Goal: Task Accomplishment & Management: Use online tool/utility

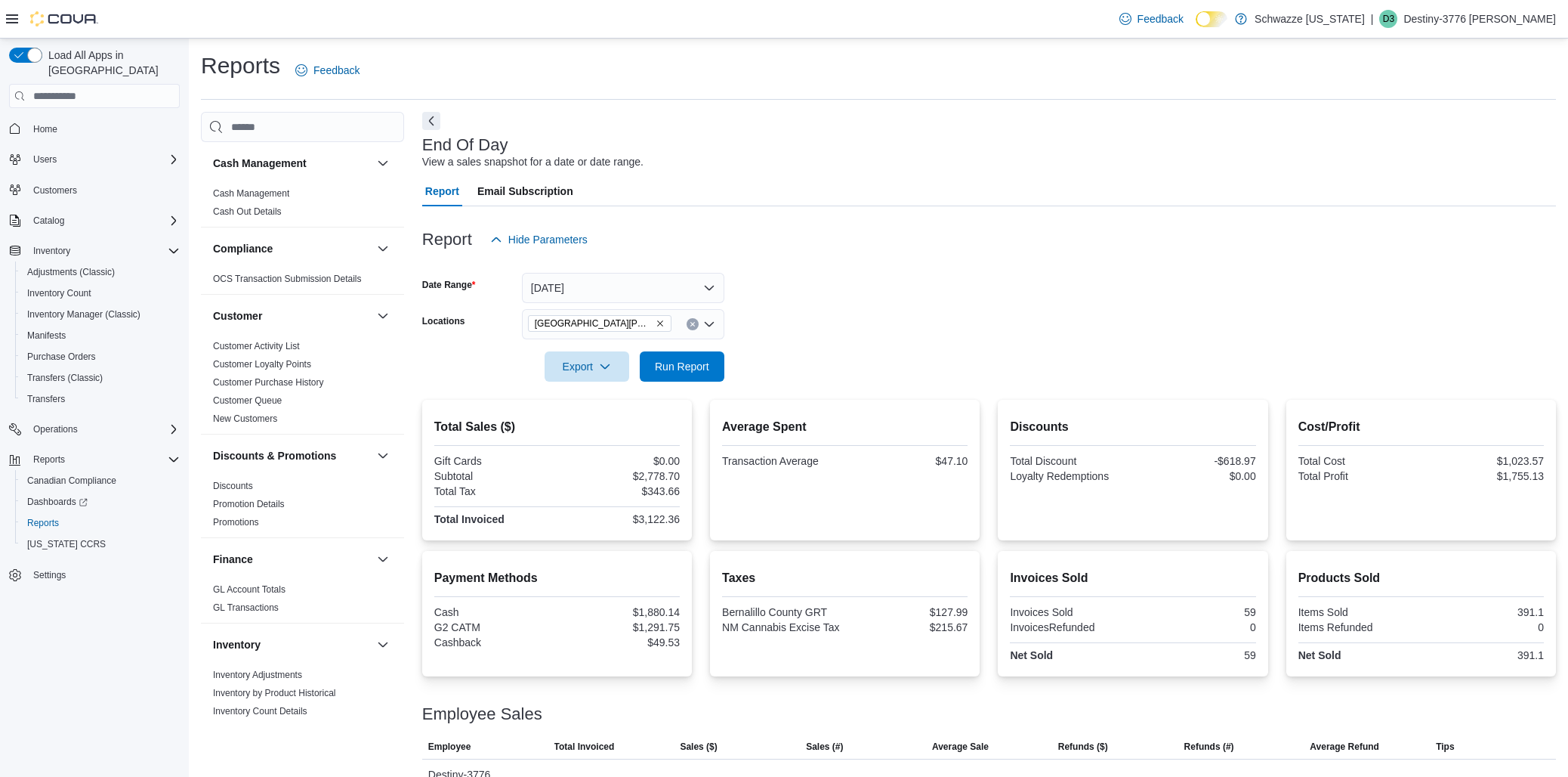
scroll to position [186, 0]
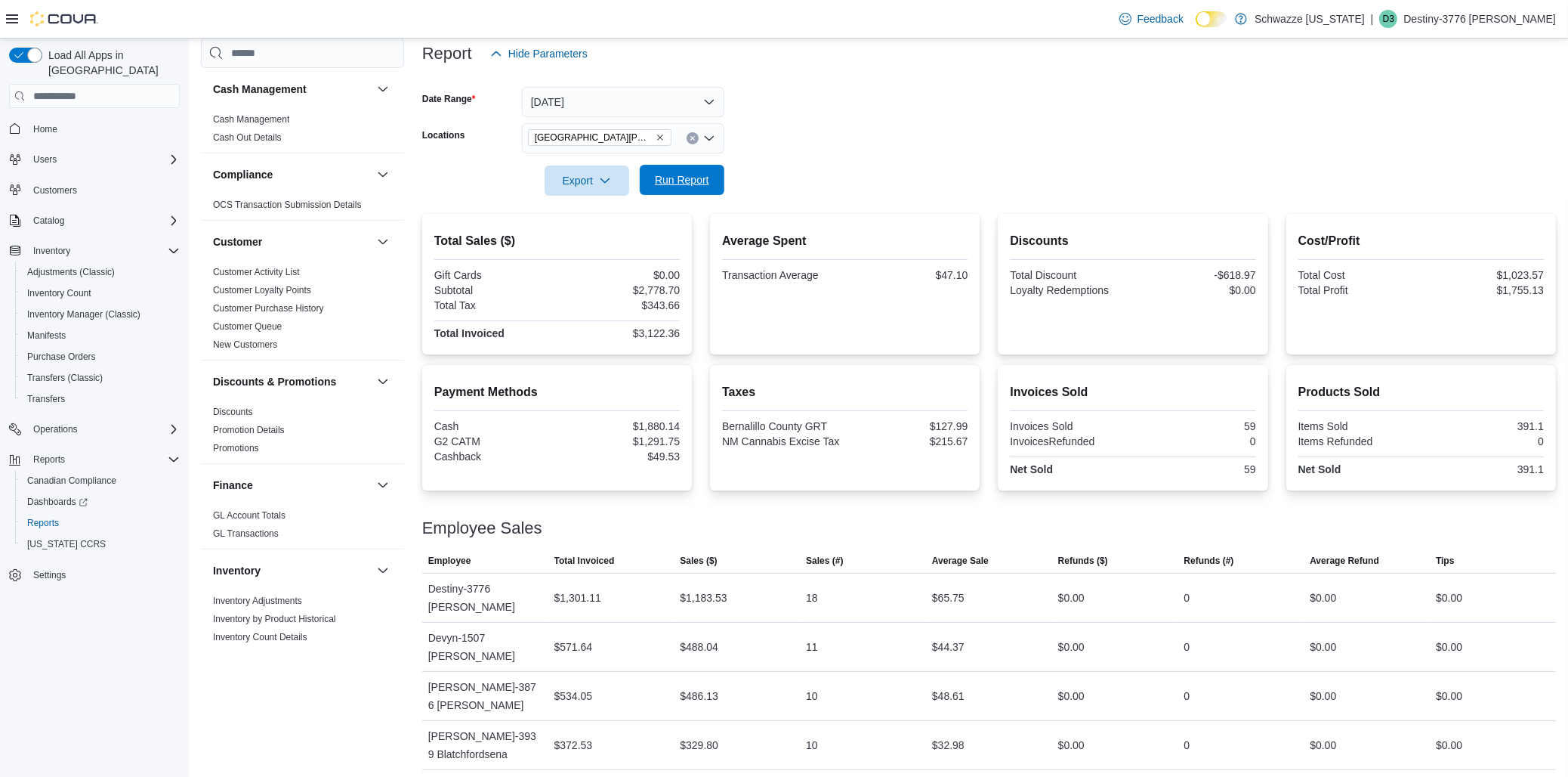
click at [686, 168] on span "Run Report" at bounding box center [681, 179] width 67 height 30
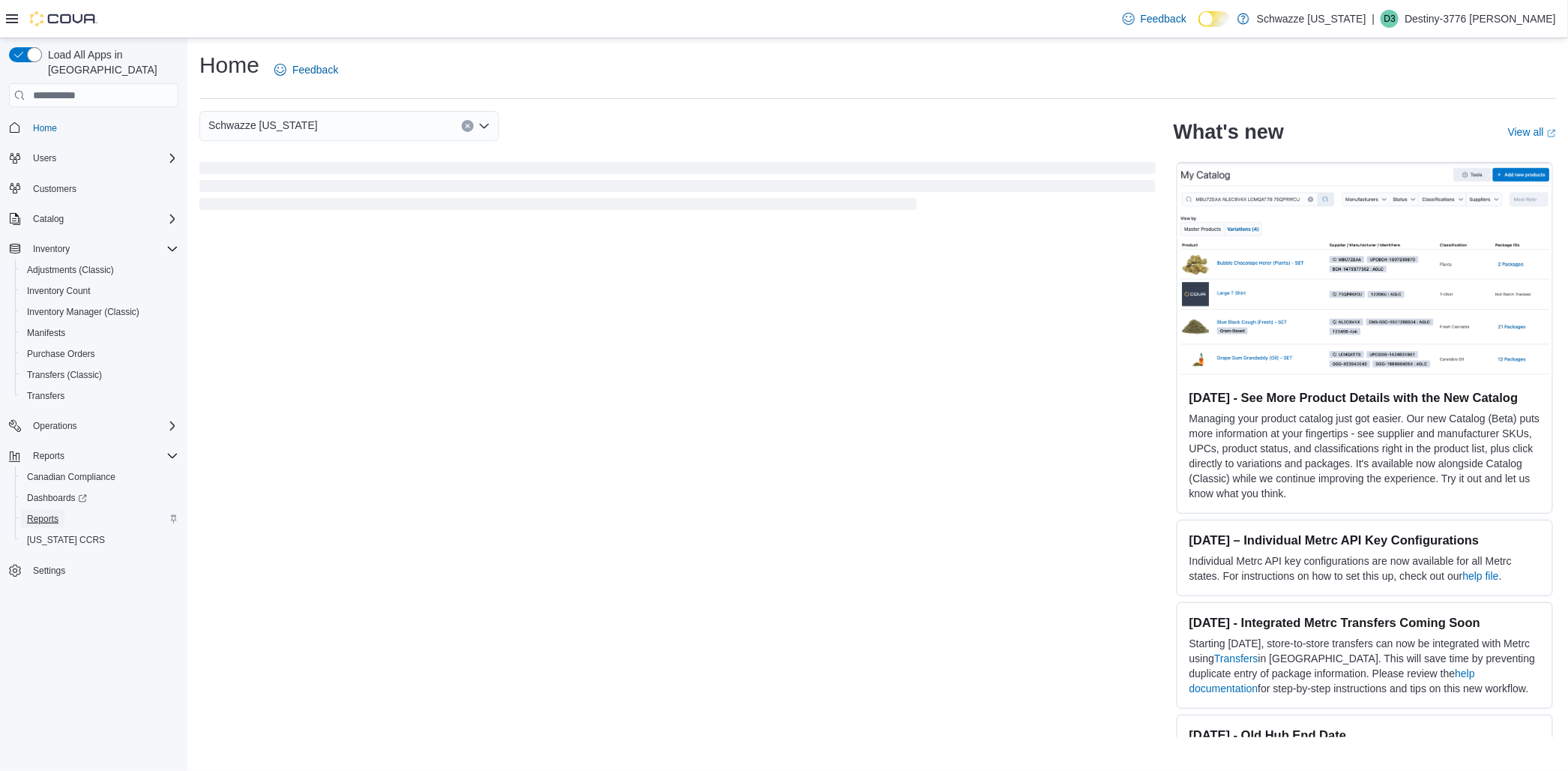
click at [51, 513] on span "Reports" at bounding box center [42, 519] width 32 height 12
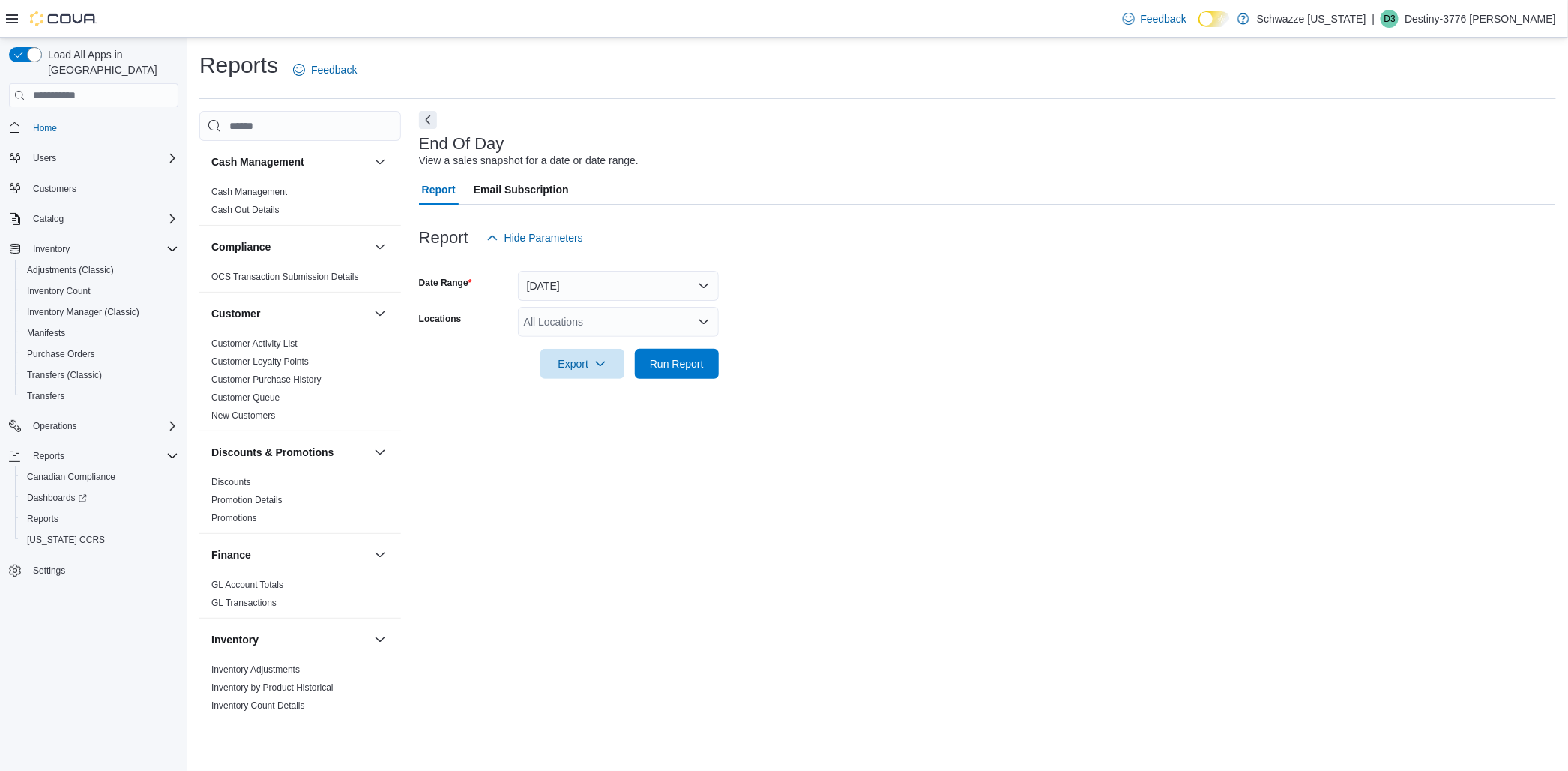
click at [700, 321] on icon "Open list of options" at bounding box center [703, 321] width 9 height 5
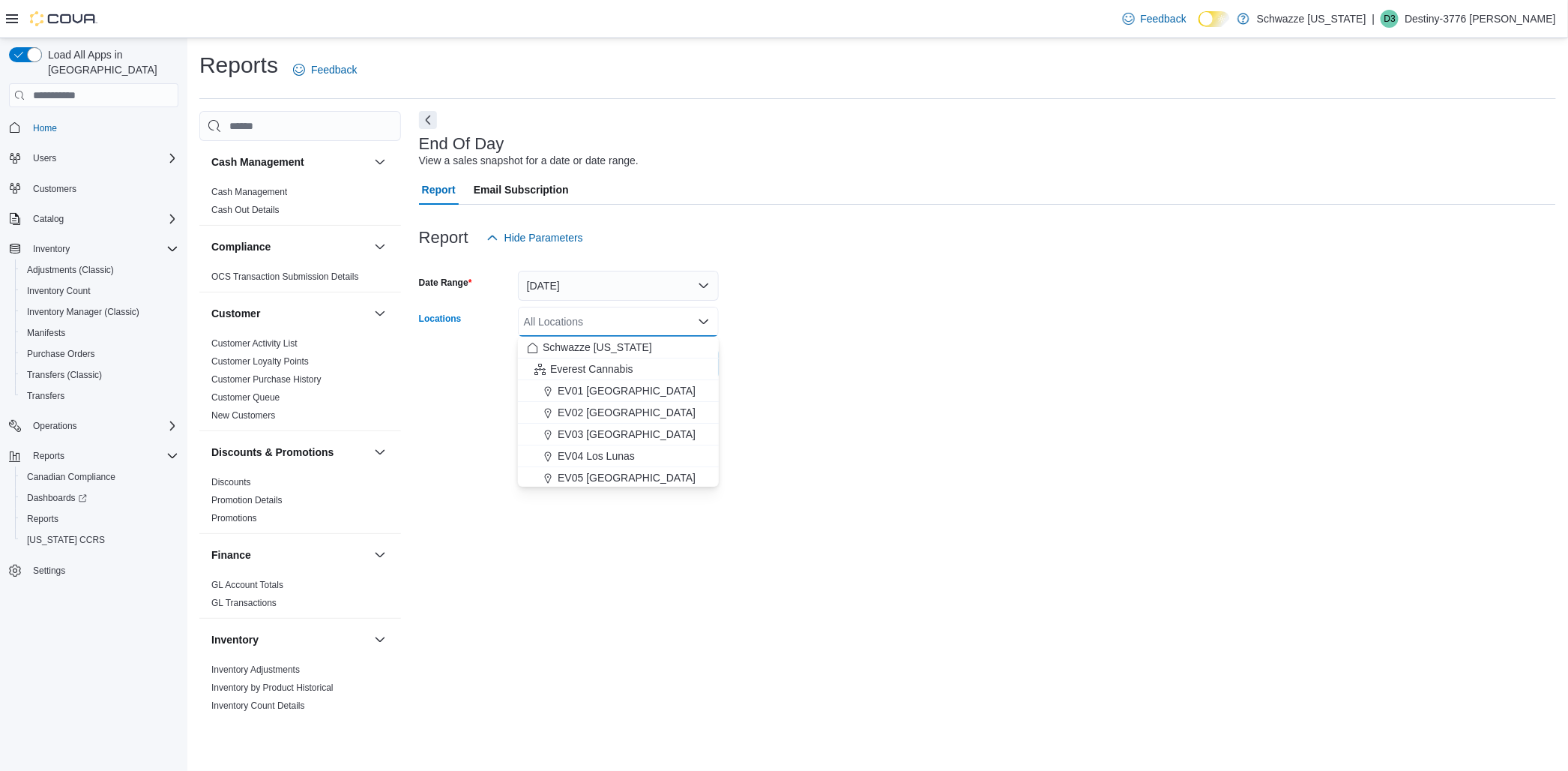
scroll to position [83, 0]
click at [637, 468] on button "EV08 Santa Fe" at bounding box center [618, 459] width 200 height 22
drag, startPoint x: 647, startPoint y: 462, endPoint x: 684, endPoint y: 365, distance: 103.8
click at [647, 460] on span "EV09 Montano Plaza" at bounding box center [656, 459] width 196 height 15
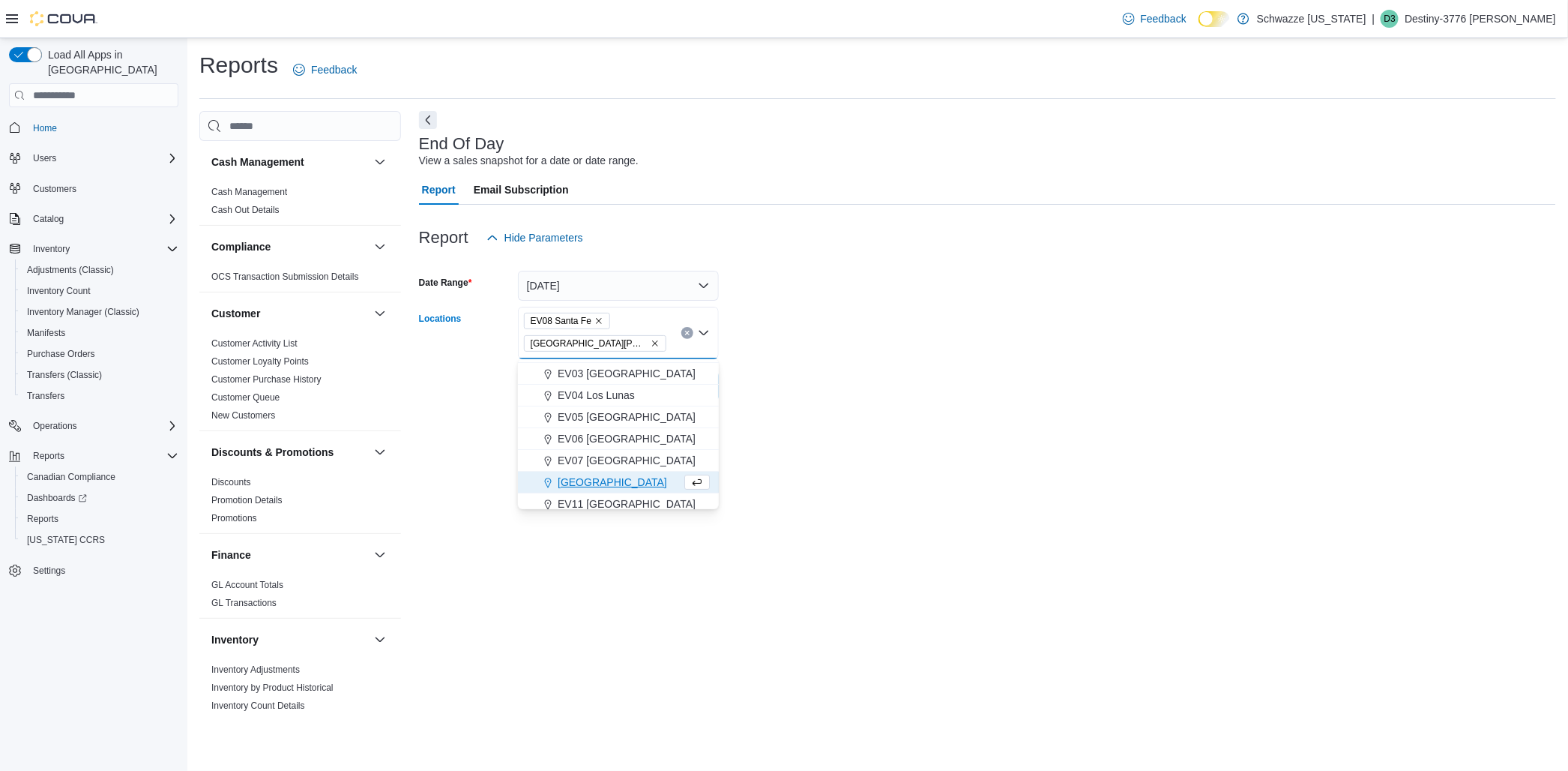
drag, startPoint x: 593, startPoint y: 324, endPoint x: 624, endPoint y: 321, distance: 31.1
click at [595, 324] on icon "Remove EV08 Santa Fe from selection in this group" at bounding box center [598, 320] width 9 height 9
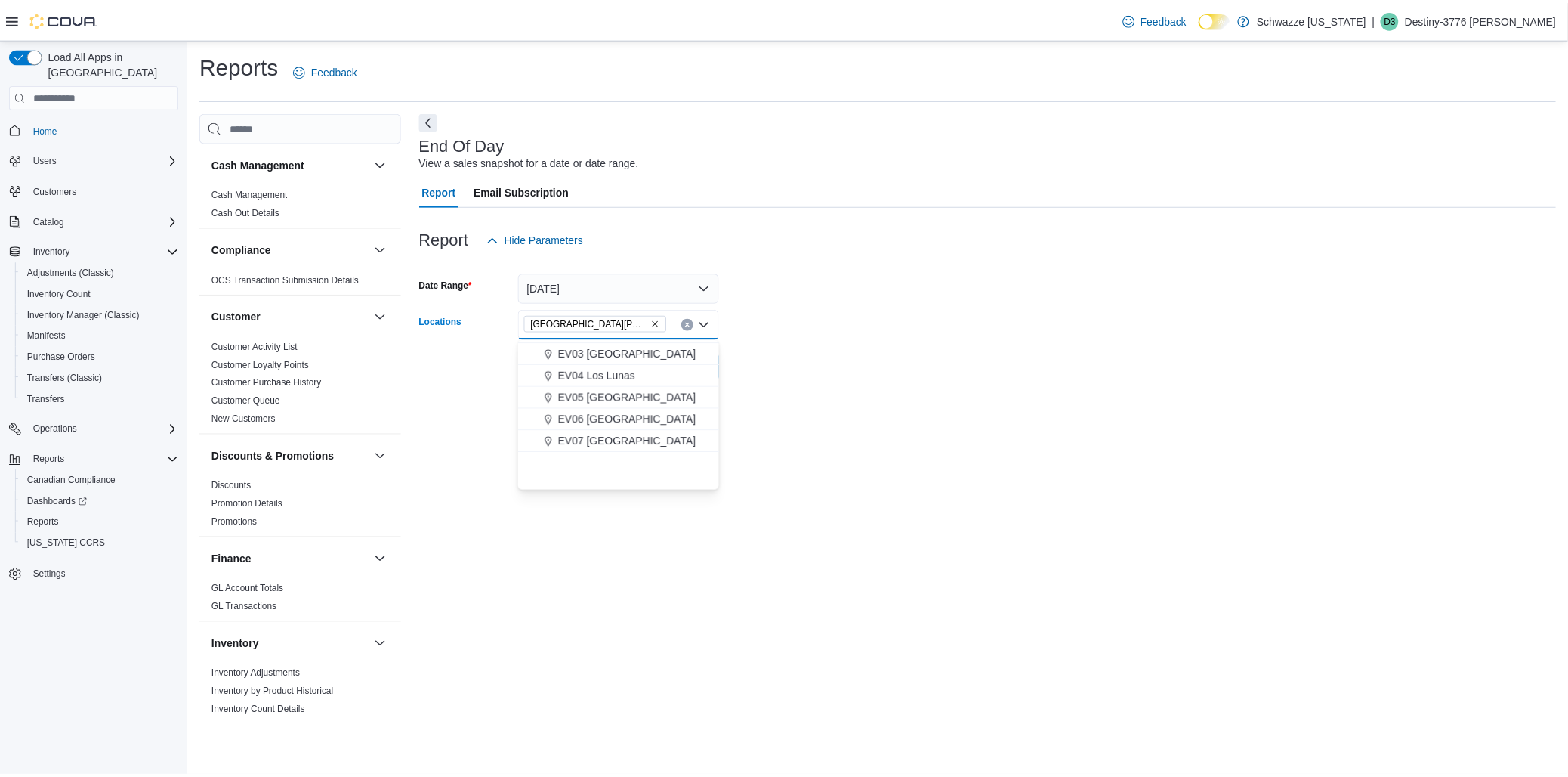
scroll to position [0, 0]
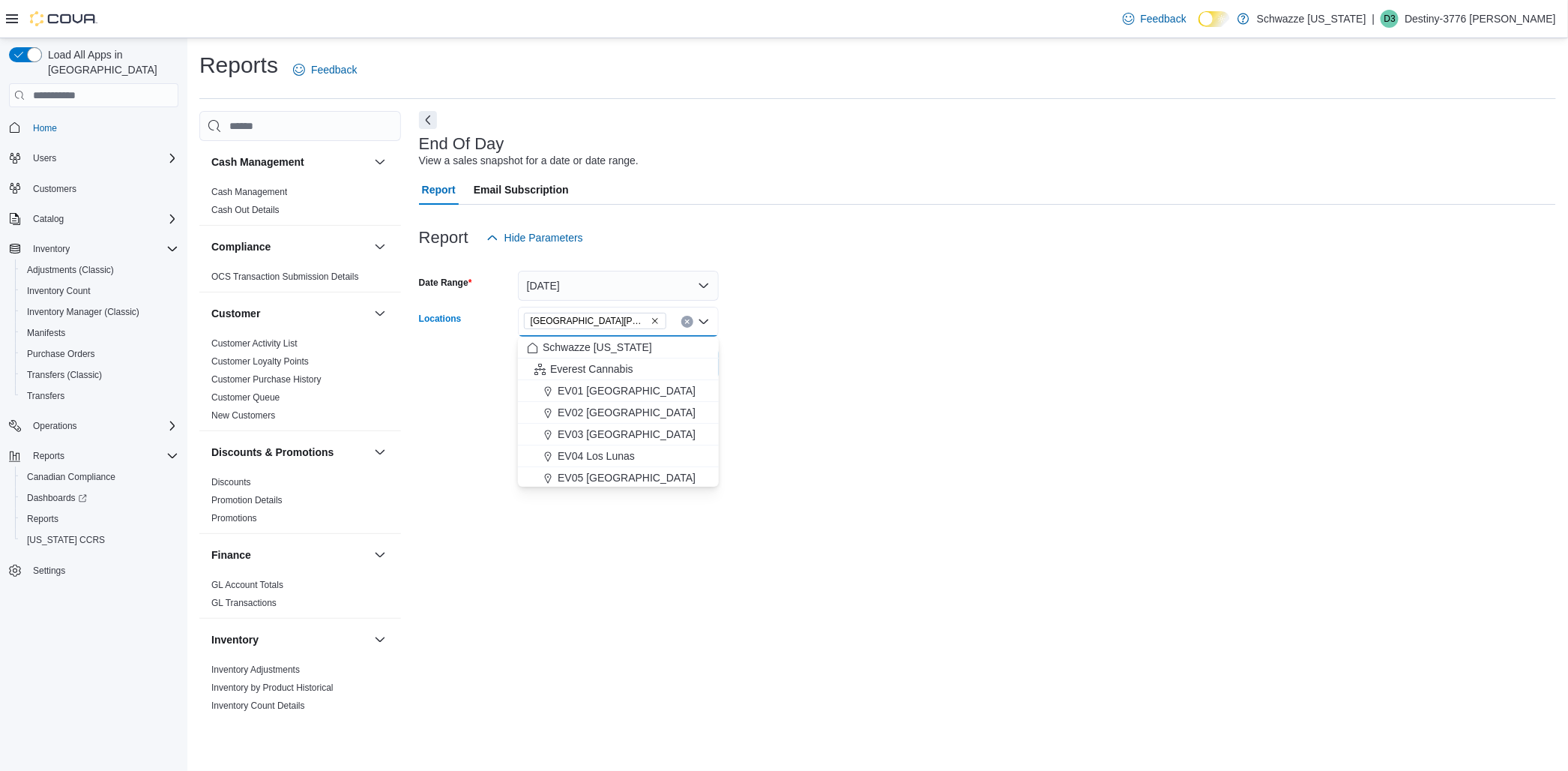
click at [906, 302] on form "Date Range Today Locations EV09 Montano Plaza Combo box. Selected. EV09 Montano…" at bounding box center [988, 315] width 1137 height 126
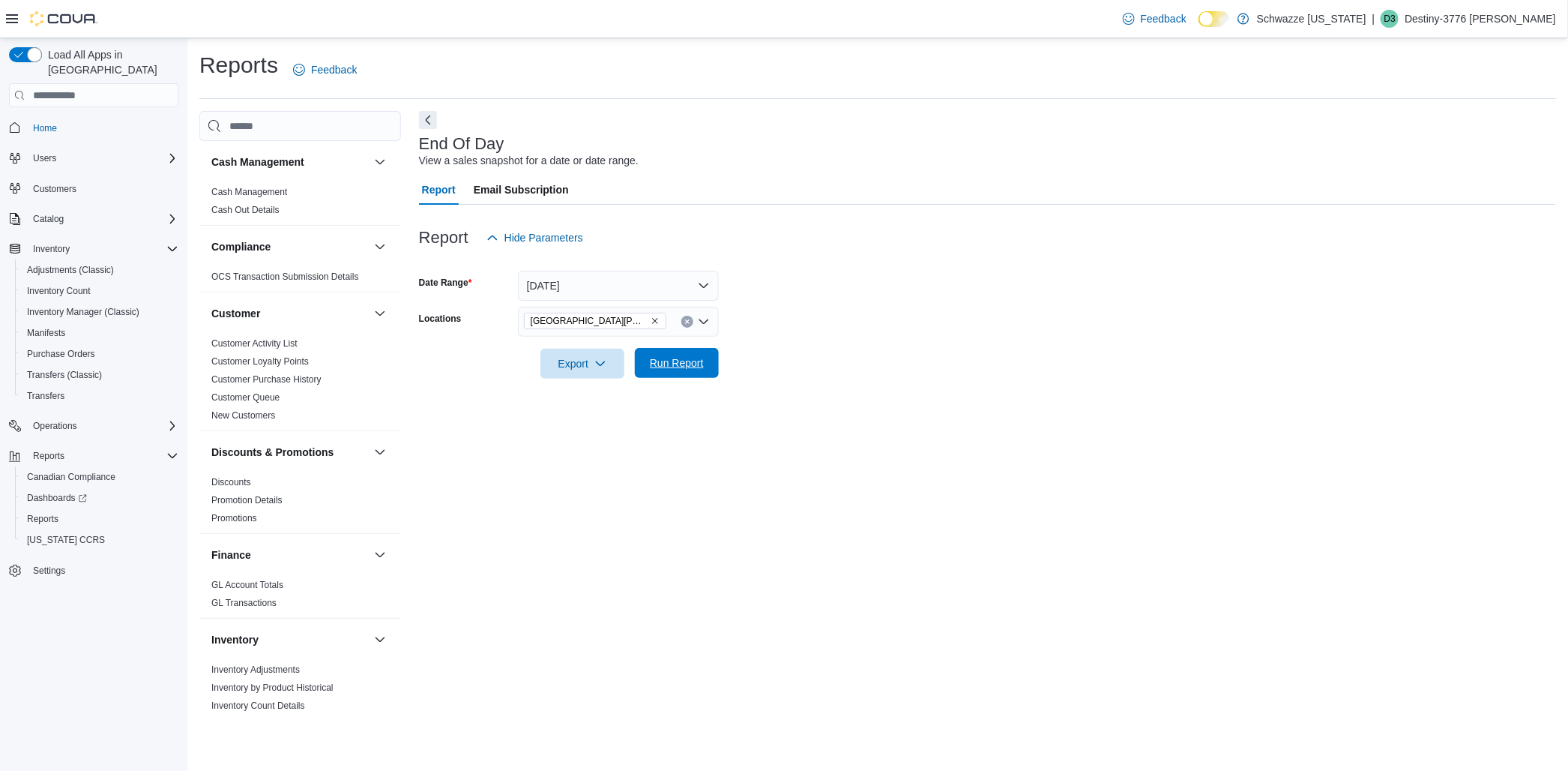
click at [710, 356] on button "Run Report" at bounding box center [677, 362] width 84 height 30
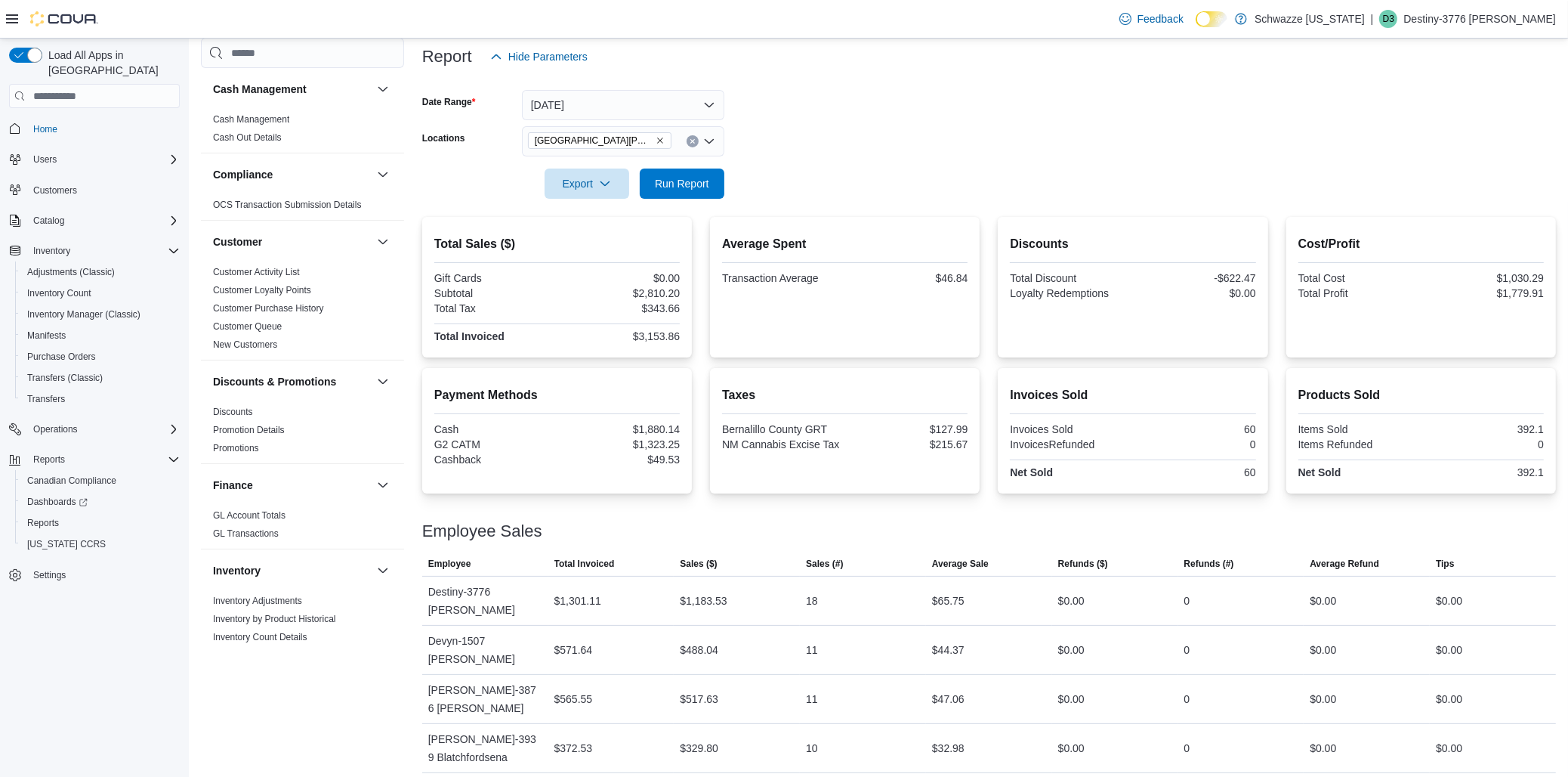
scroll to position [186, 0]
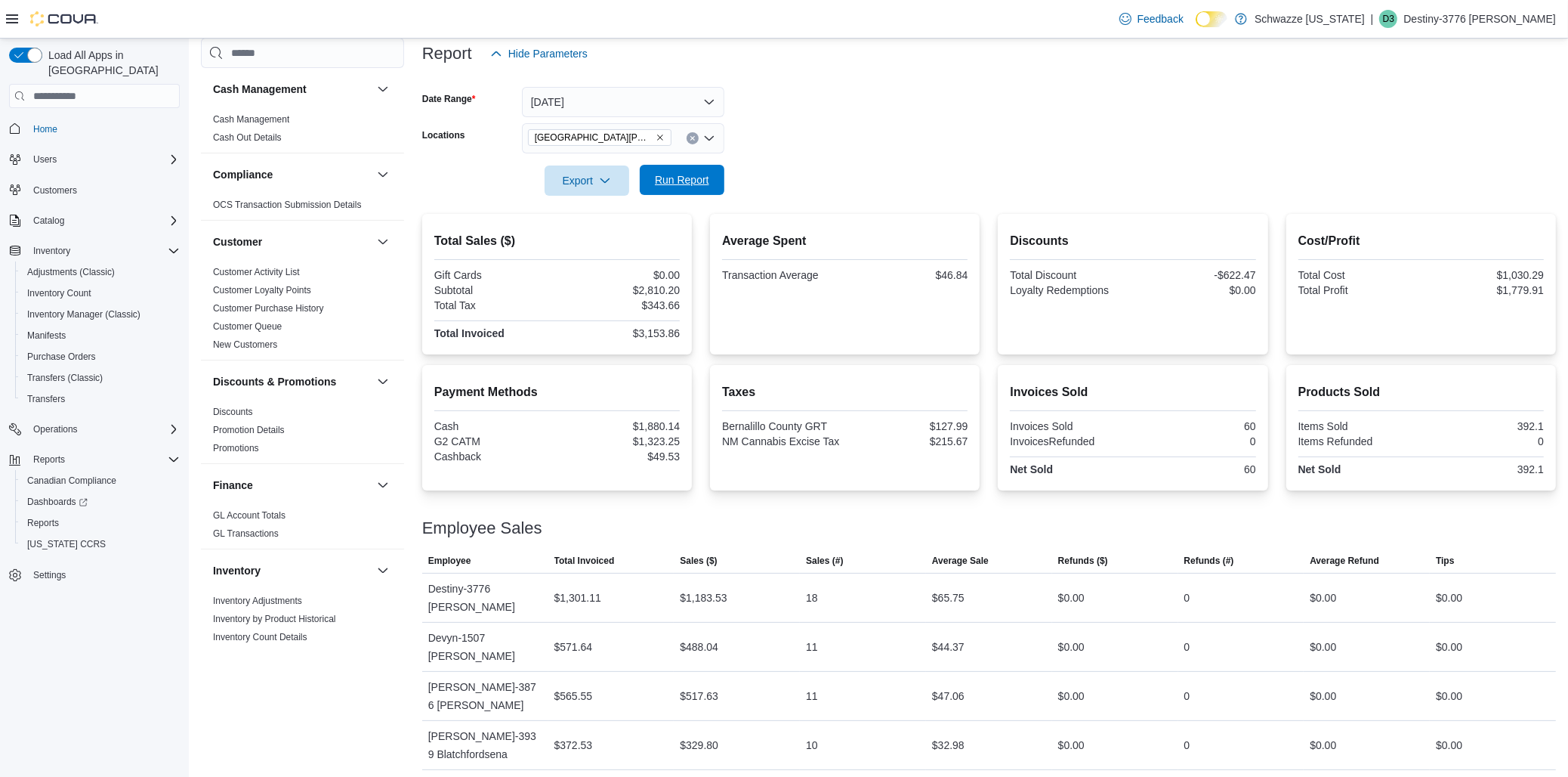
click at [685, 170] on span "Run Report" at bounding box center [681, 179] width 67 height 30
click at [661, 101] on button "Today" at bounding box center [622, 101] width 202 height 30
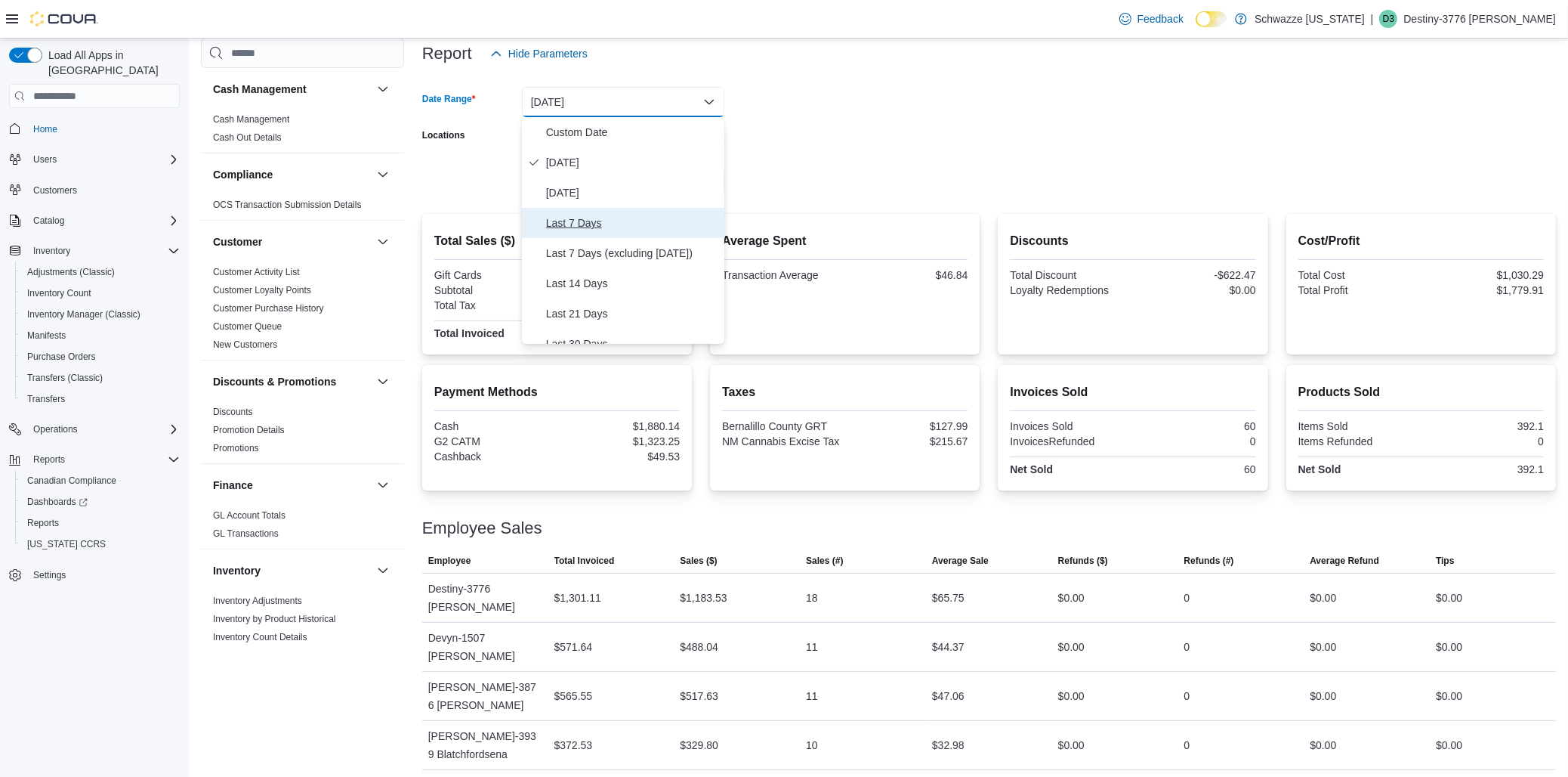
click at [609, 230] on span "Last 7 Days" at bounding box center [632, 222] width 172 height 18
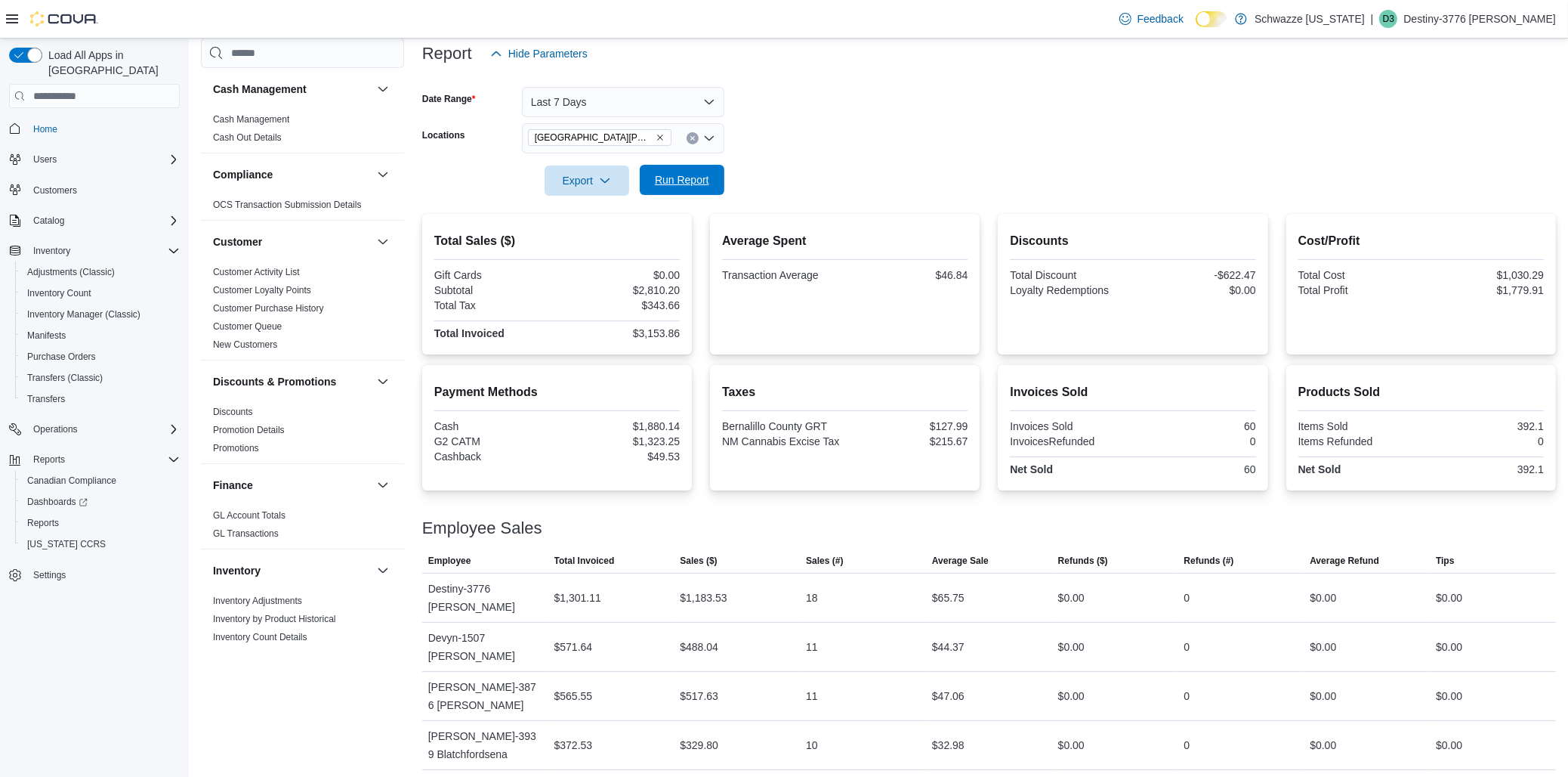
click at [688, 187] on span "Run Report" at bounding box center [681, 179] width 67 height 30
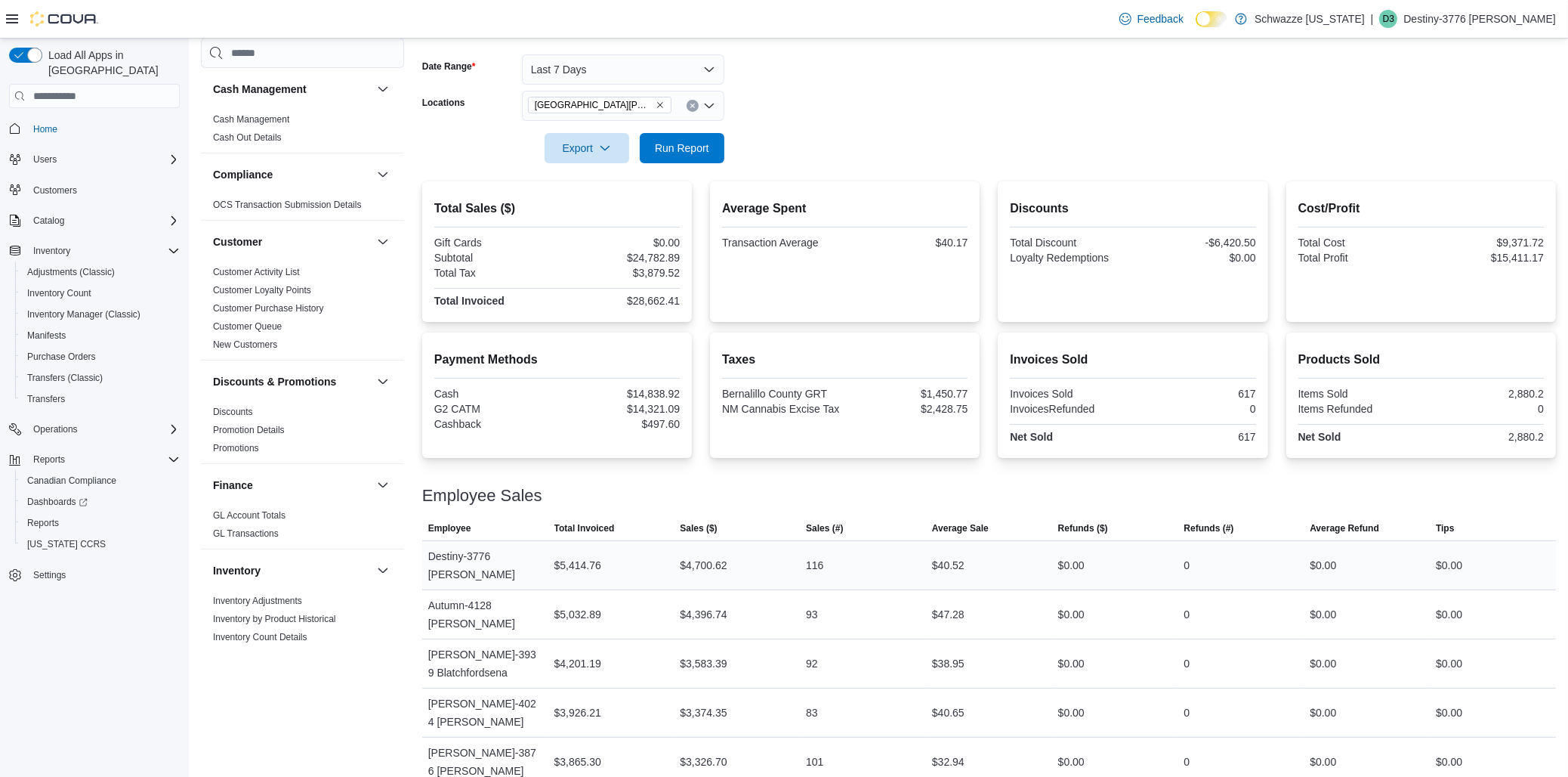
scroll to position [247, 0]
